Goal: Navigation & Orientation: Go to known website

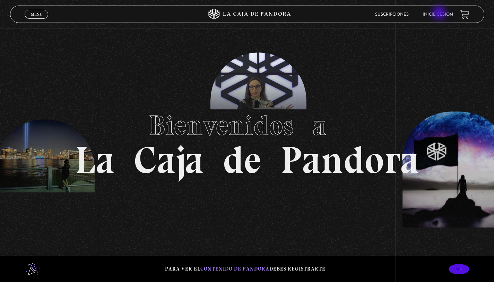
click at [440, 14] on link "Inicie sesión" at bounding box center [438, 14] width 31 height 4
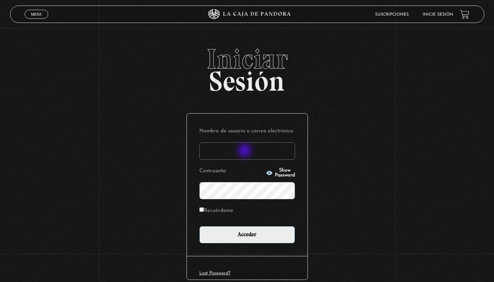
click at [246, 151] on input "Nombre de usuario o correo electrónico" at bounding box center [247, 150] width 96 height 17
type input "[EMAIL_ADDRESS][DOMAIN_NAME]"
click at [277, 170] on span "Show Password" at bounding box center [285, 173] width 20 height 10
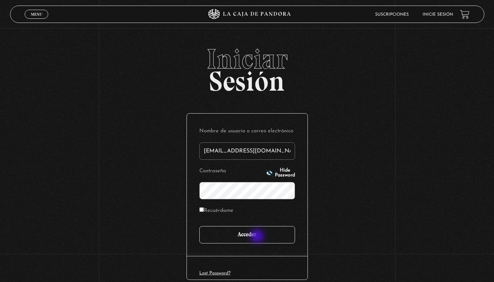
click at [258, 237] on input "Acceder" at bounding box center [247, 234] width 96 height 17
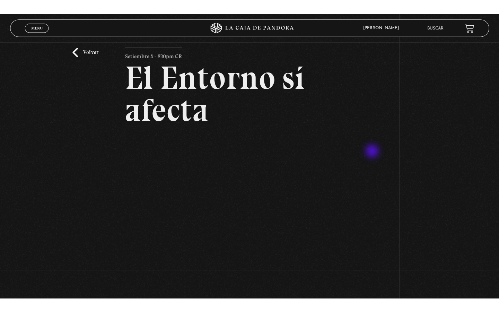
scroll to position [11, 0]
